Goal: Contribute content: Add original content to the website for others to see

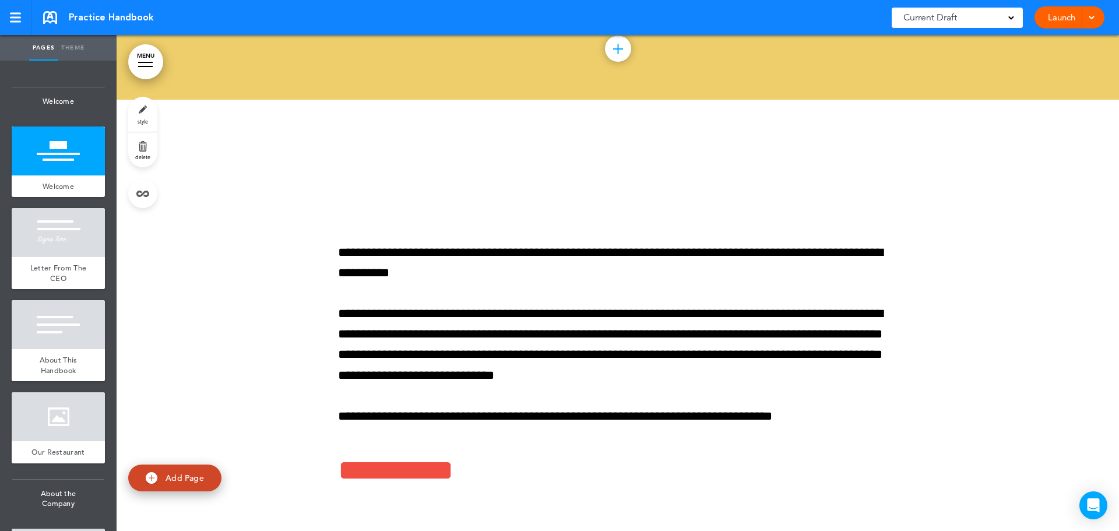
scroll to position [466, 0]
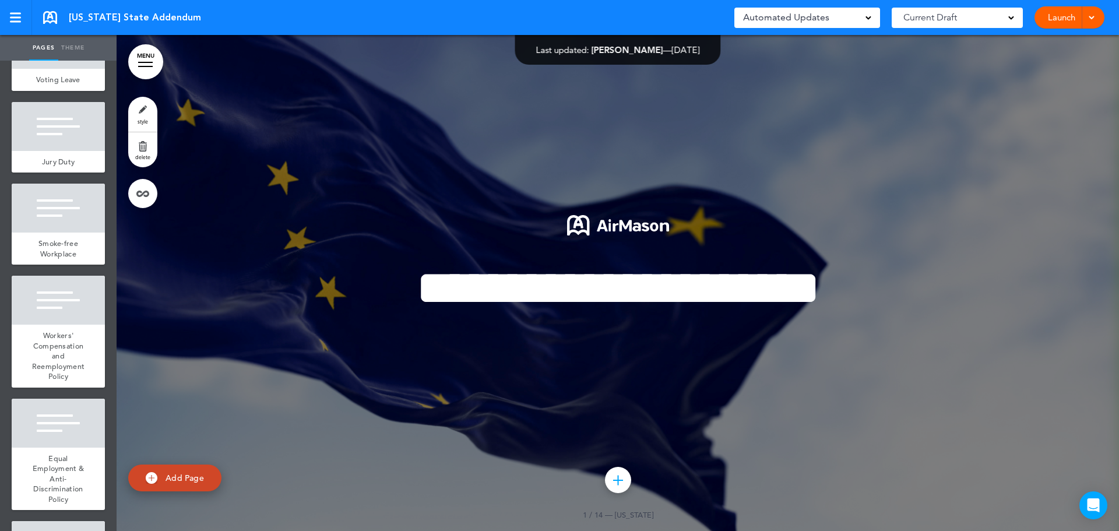
scroll to position [903, 0]
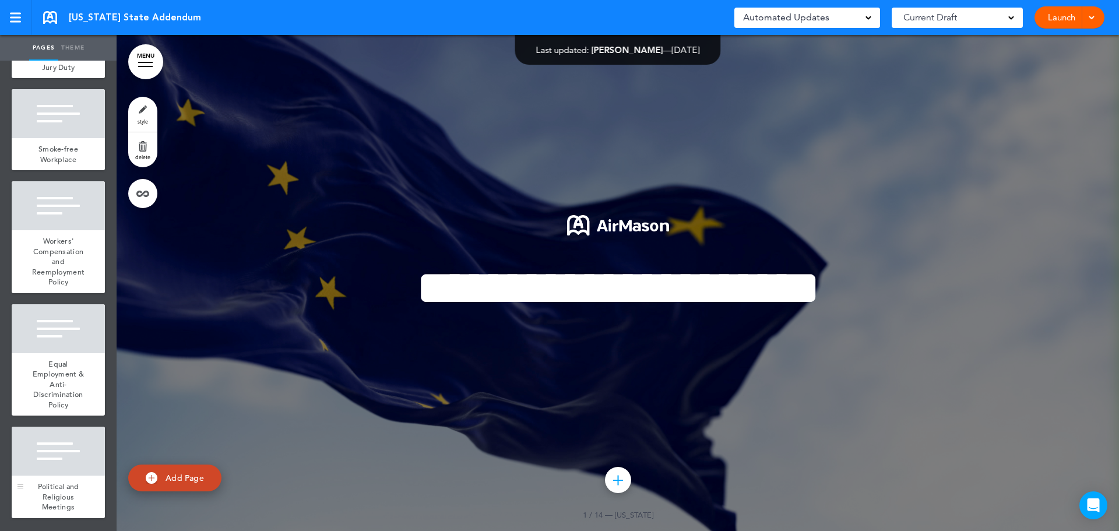
click at [61, 459] on div at bounding box center [58, 450] width 93 height 49
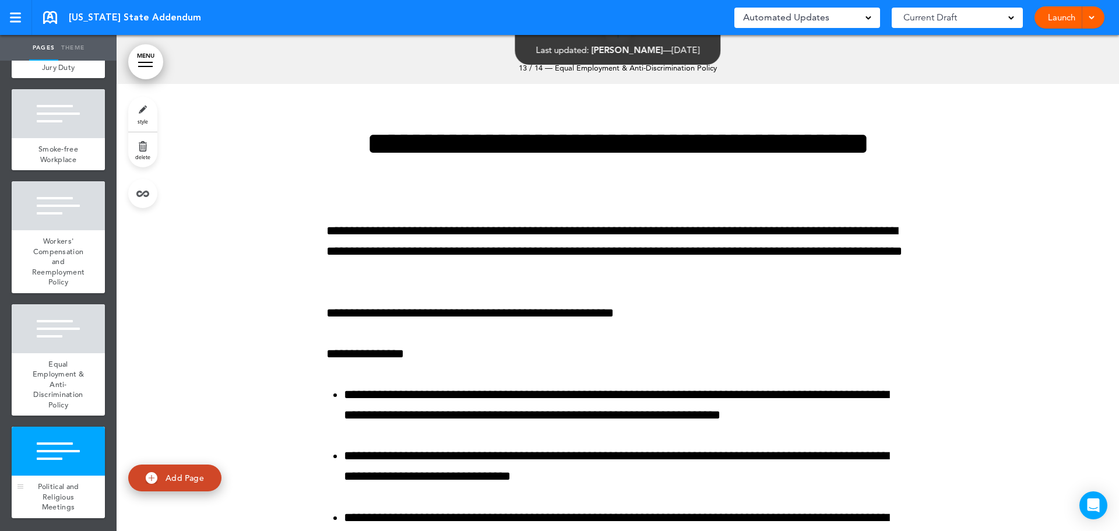
scroll to position [8002, 0]
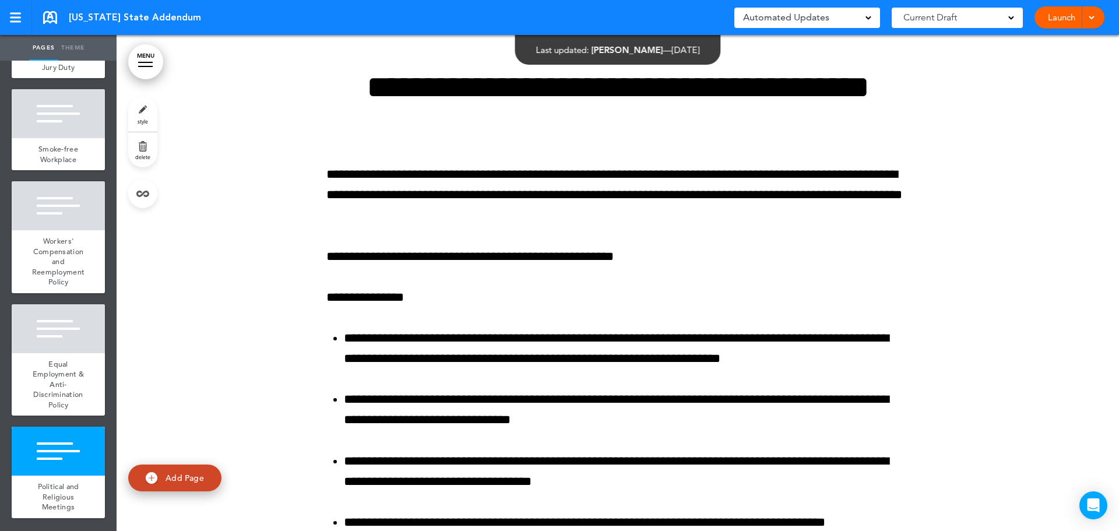
click at [162, 474] on link "Add Page" at bounding box center [174, 477] width 93 height 27
type input "********"
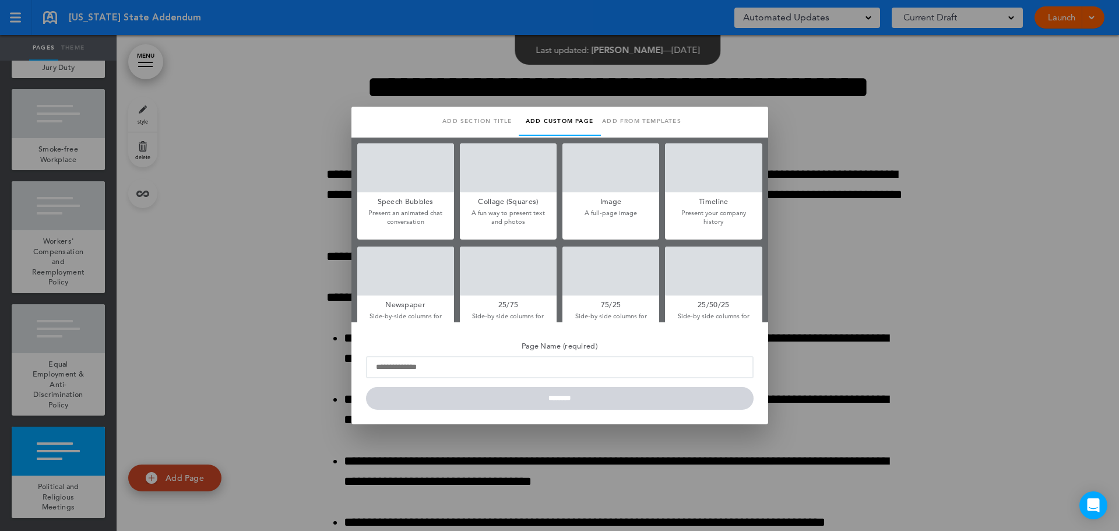
scroll to position [0, 0]
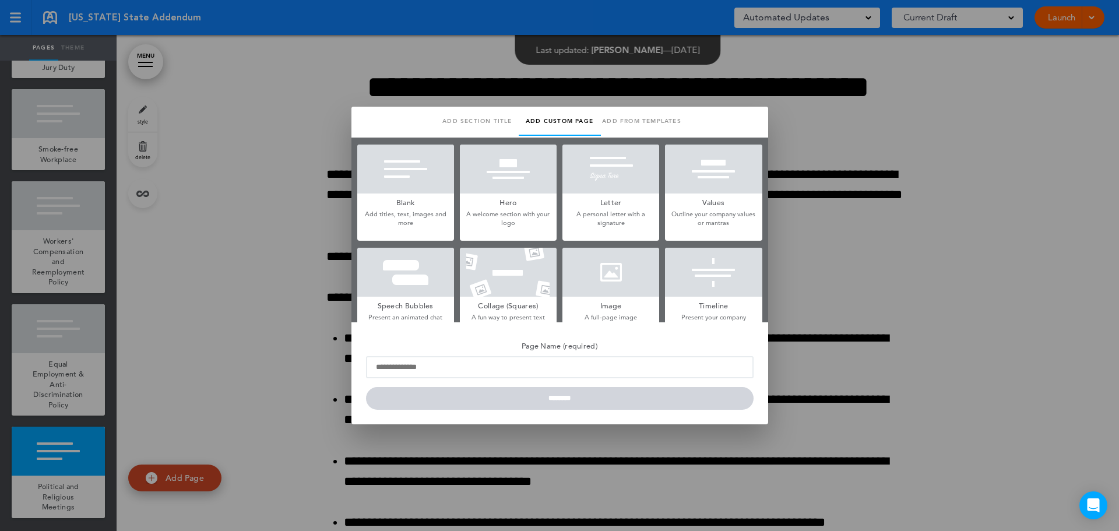
click at [424, 179] on div at bounding box center [405, 168] width 97 height 49
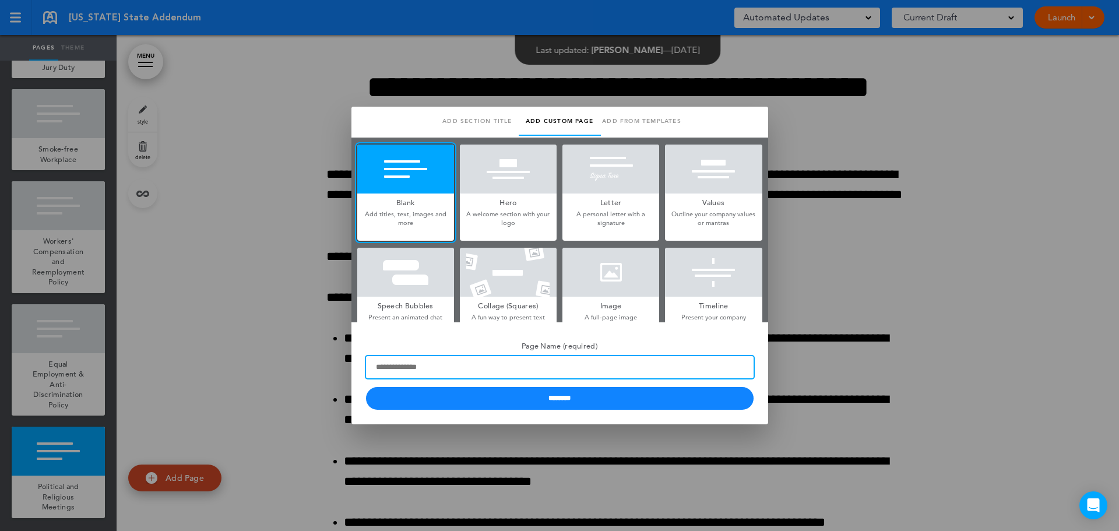
click at [456, 361] on input "Page Name (required)" at bounding box center [559, 367] width 387 height 22
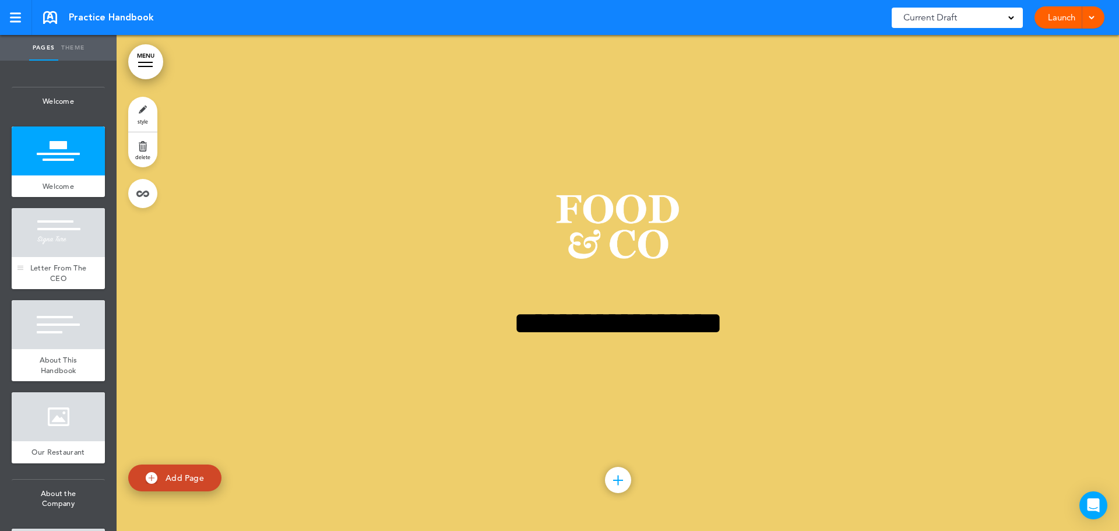
scroll to position [175, 0]
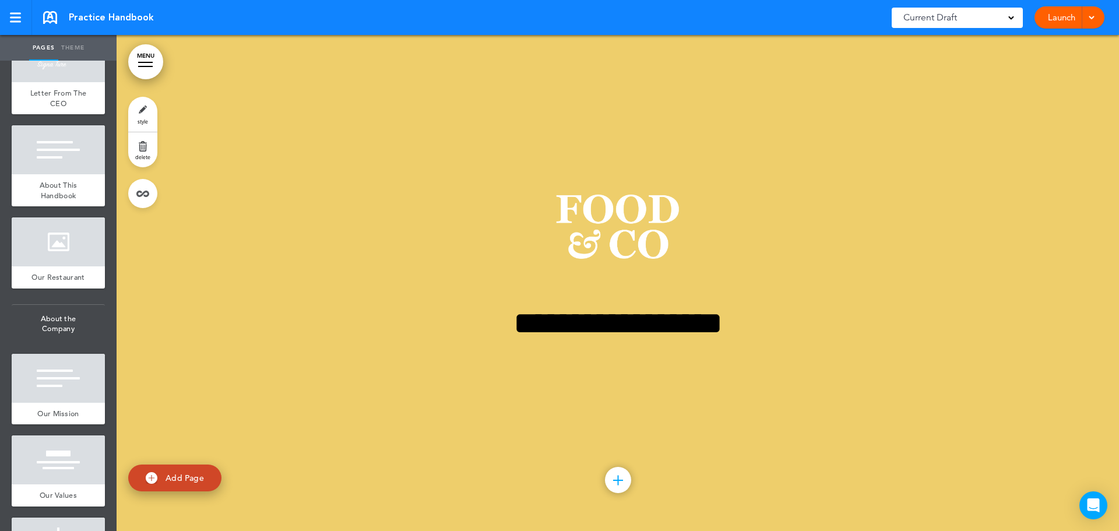
click at [65, 43] on link "Theme" at bounding box center [72, 48] width 29 height 26
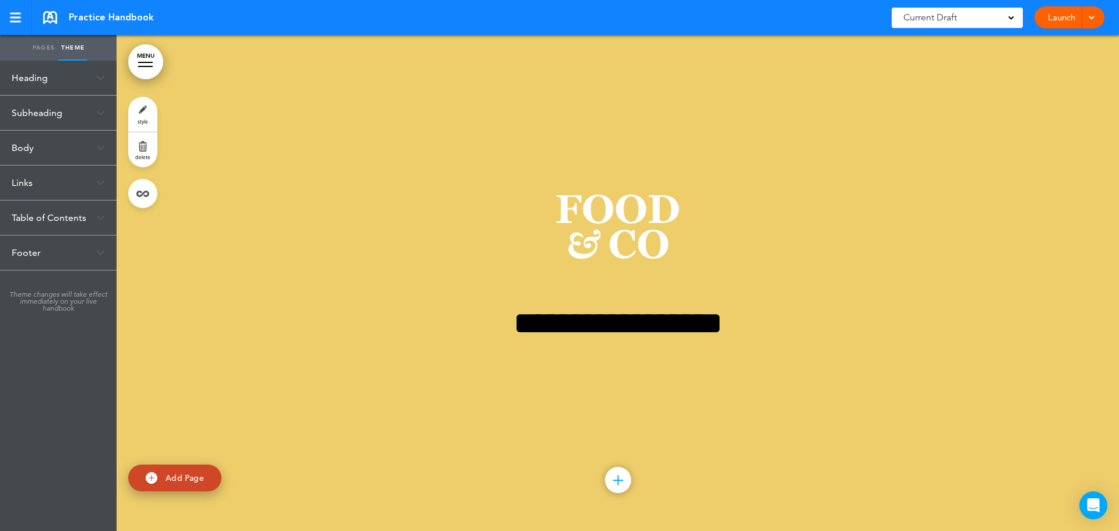
click at [41, 118] on div "Subheading" at bounding box center [58, 113] width 117 height 34
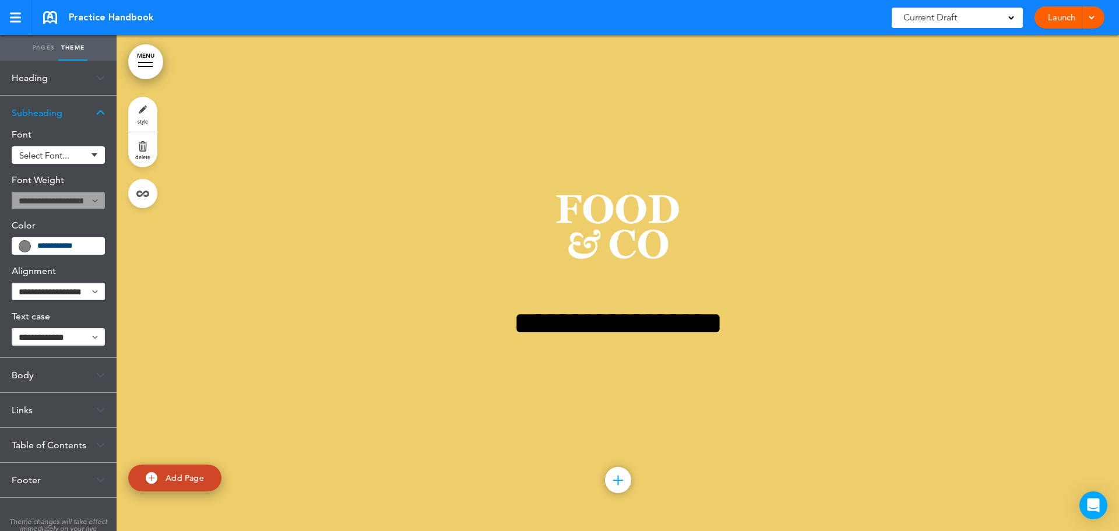
click at [38, 50] on link "Pages" at bounding box center [43, 48] width 29 height 26
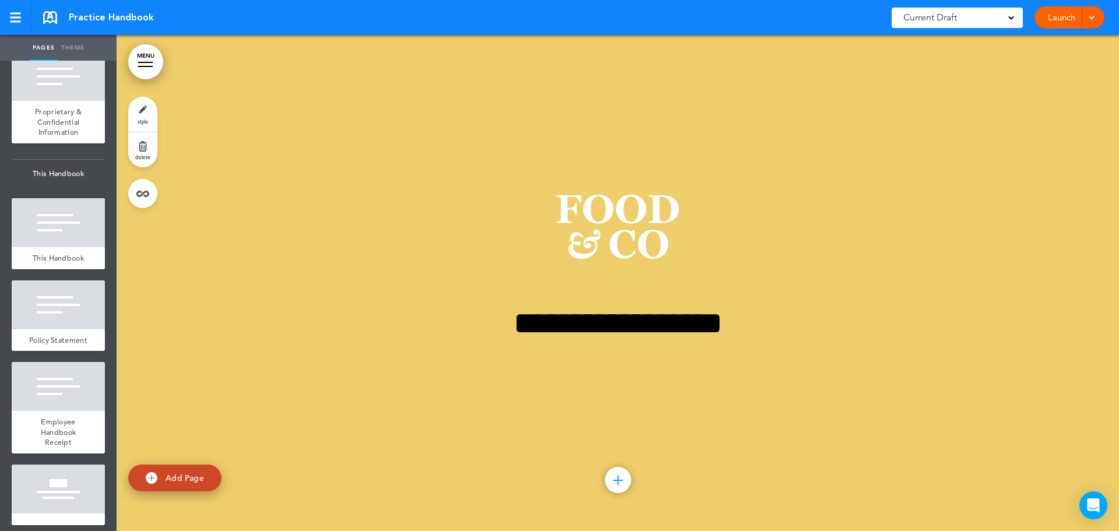
scroll to position [6862, 0]
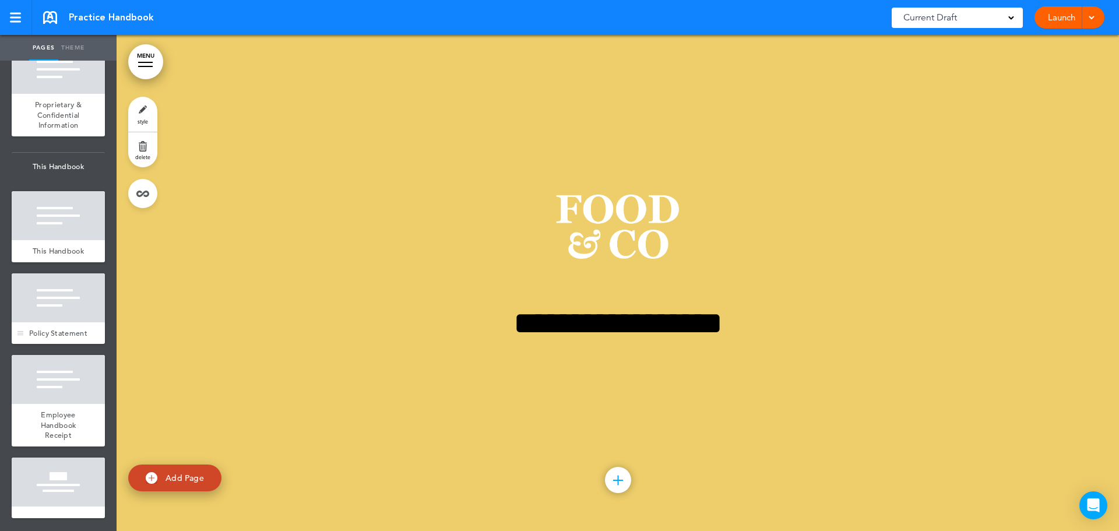
click at [54, 300] on div at bounding box center [58, 297] width 93 height 49
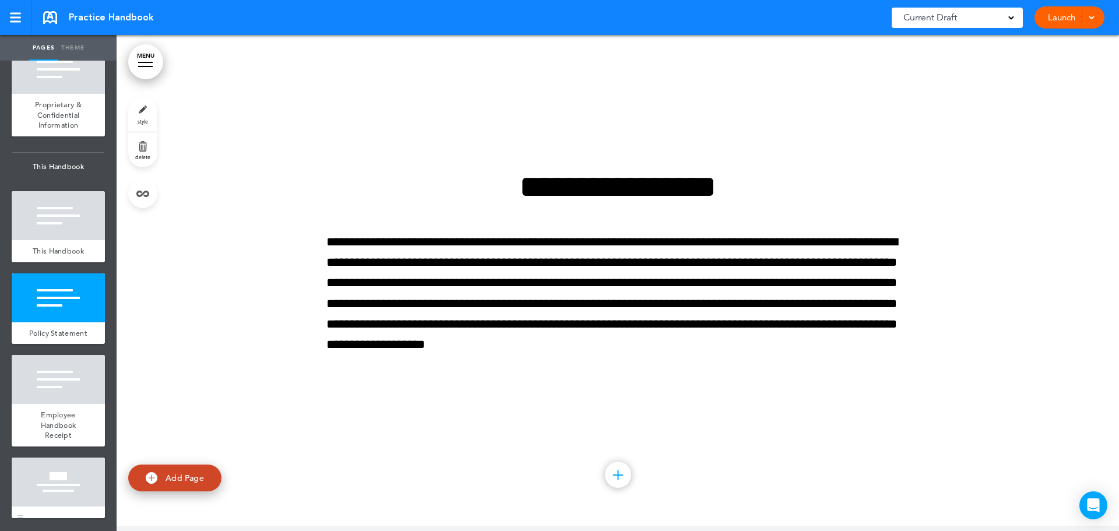
click at [73, 474] on div at bounding box center [58, 481] width 93 height 49
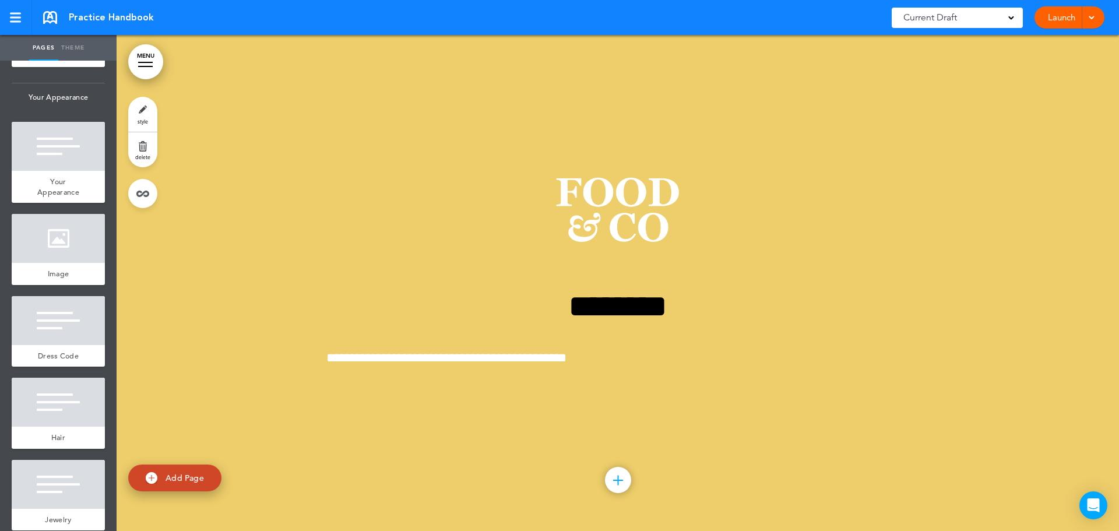
scroll to position [5580, 0]
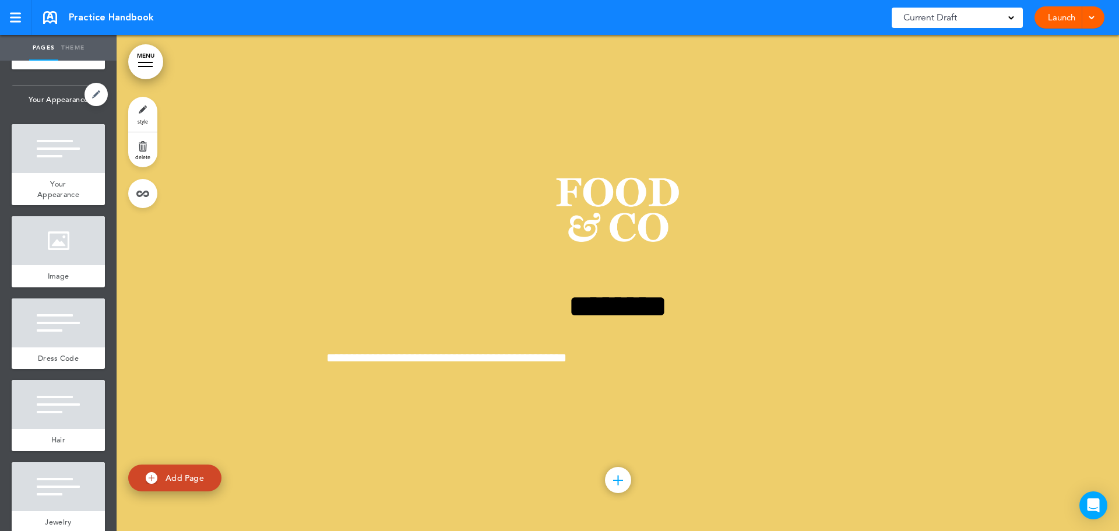
click at [43, 114] on span "Your Appearance" at bounding box center [58, 100] width 93 height 28
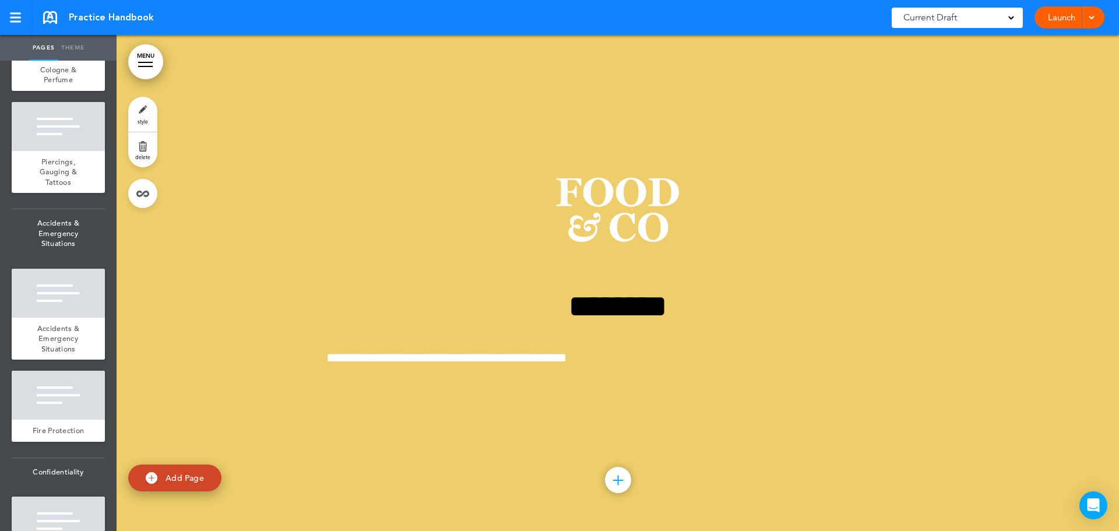
scroll to position [6512, 0]
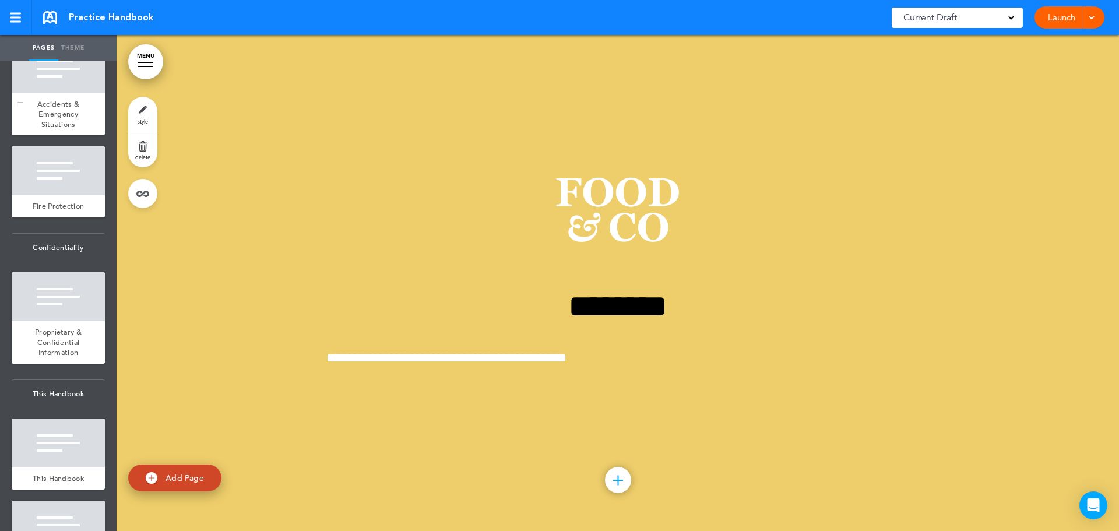
click at [35, 93] on div at bounding box center [58, 68] width 93 height 49
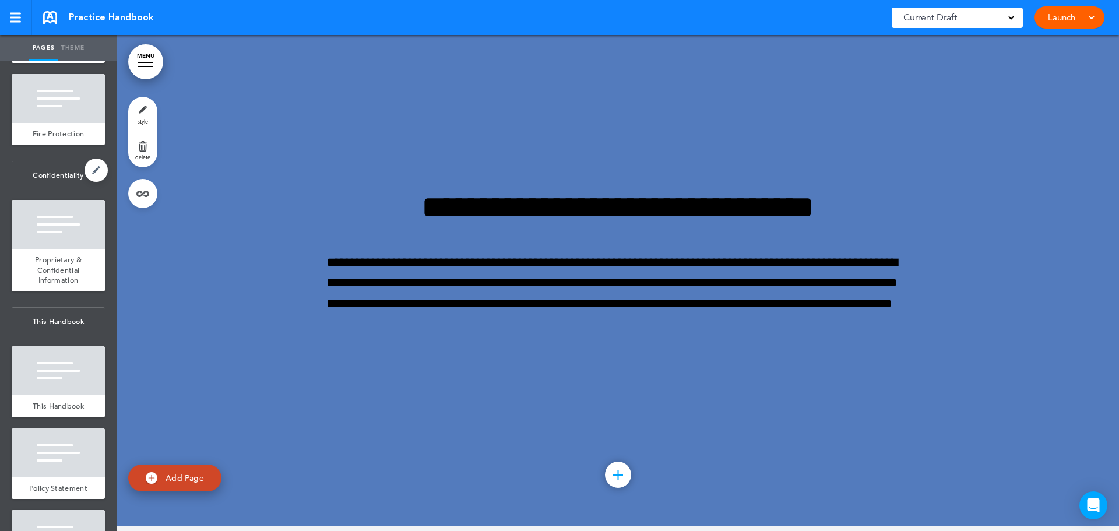
scroll to position [6745, 0]
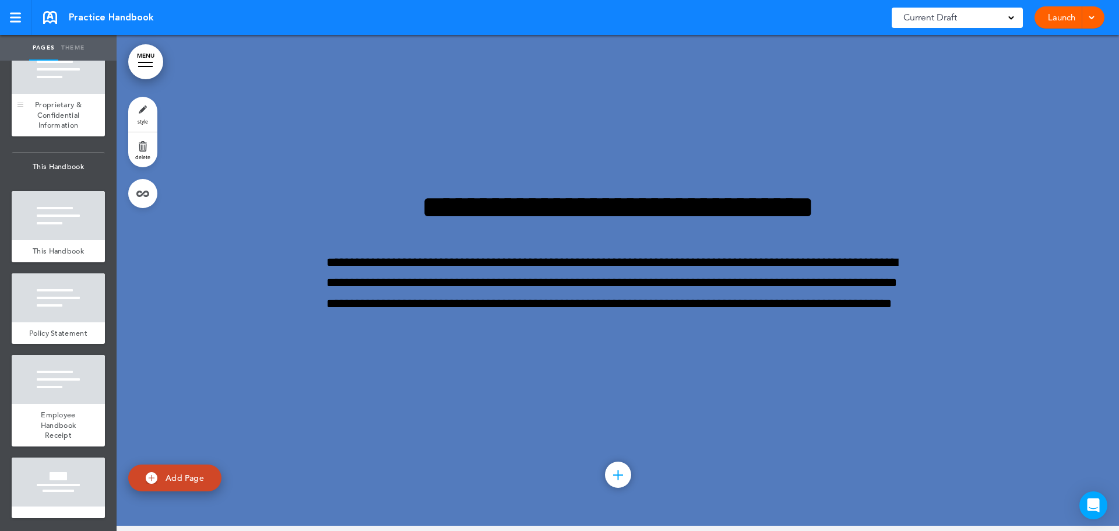
click at [41, 130] on span "Proprietary & Confidential Information" at bounding box center [58, 115] width 47 height 30
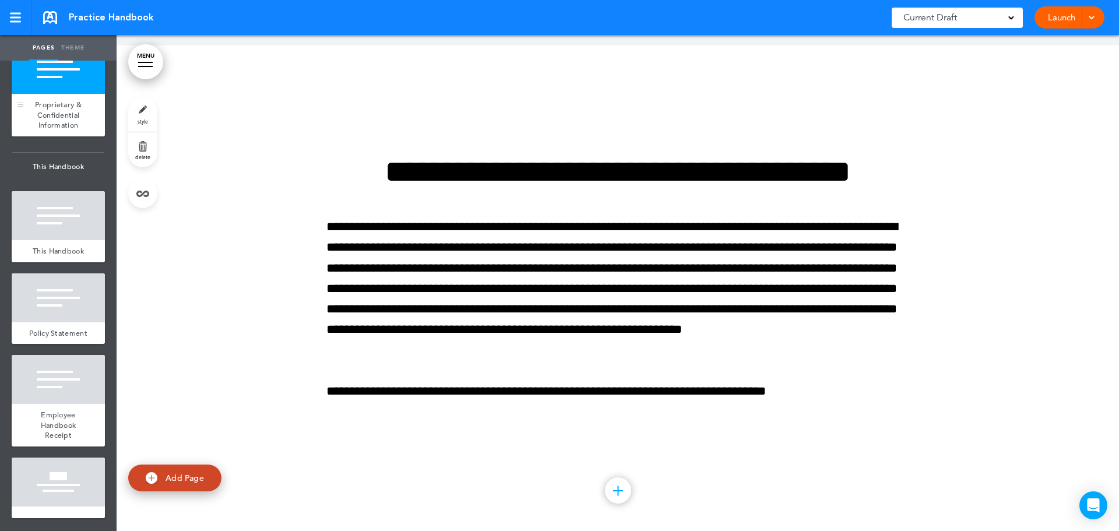
scroll to position [39975, 0]
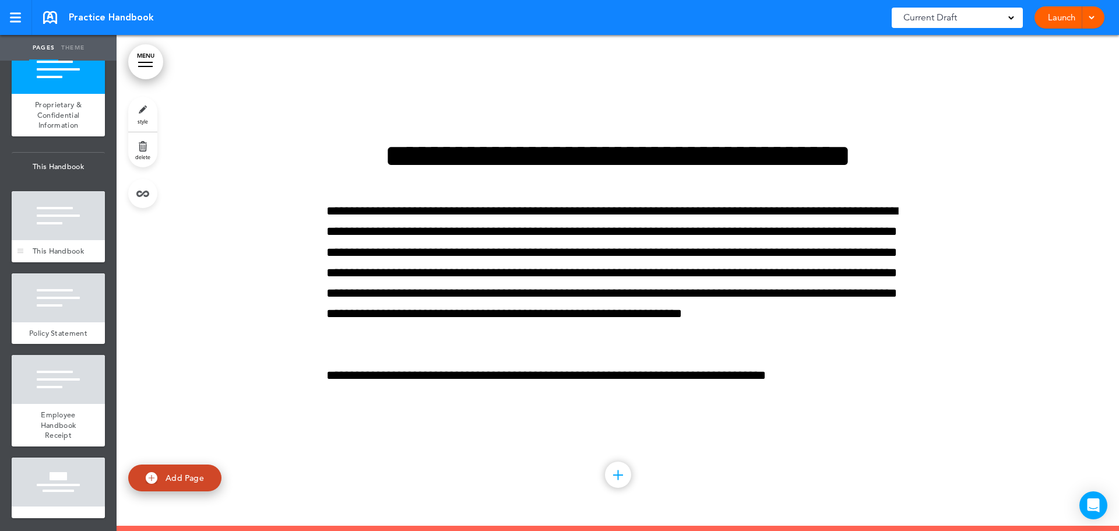
click at [43, 240] on div at bounding box center [58, 215] width 93 height 49
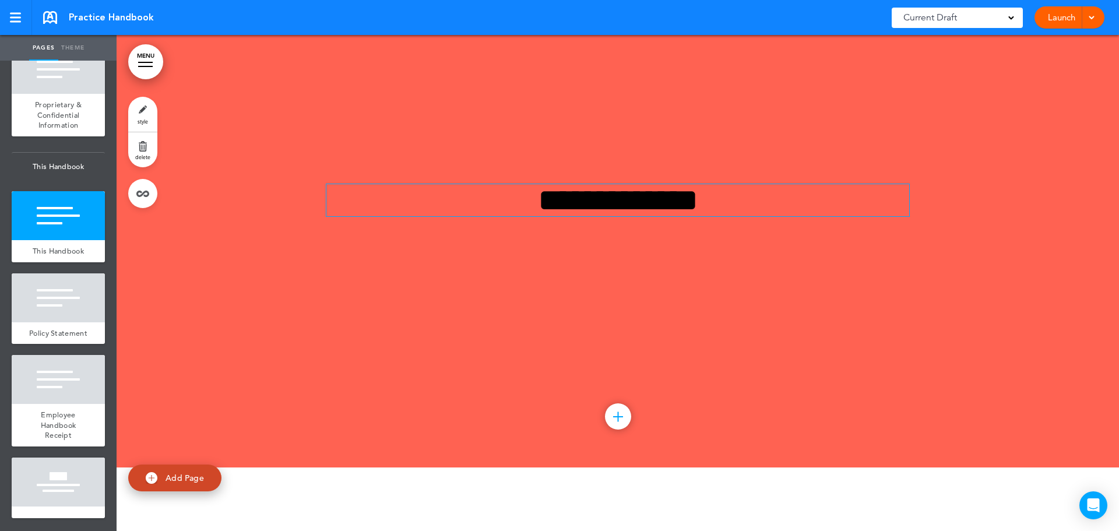
scroll to position [40821, 0]
